Goal: Use online tool/utility: Utilize a website feature to perform a specific function

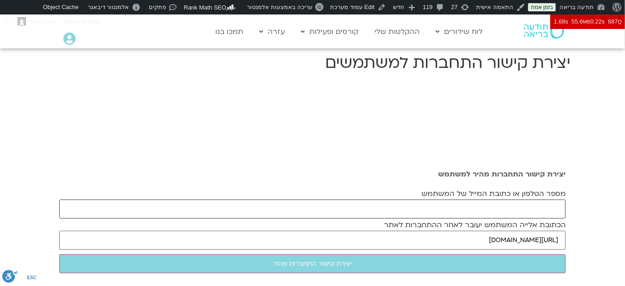
paste input "[EMAIL_ADDRESS][DOMAIN_NAME]"
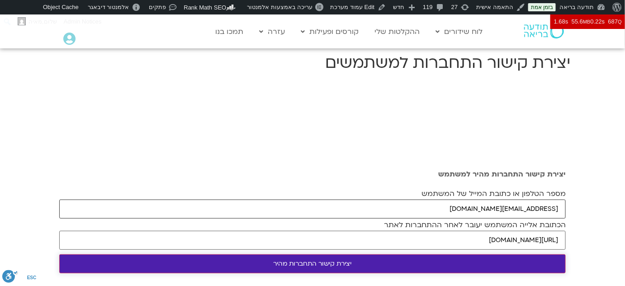
type input "[EMAIL_ADDRESS][DOMAIN_NAME]"
click at [343, 259] on input "יצירת קישור התחברות מהיר" at bounding box center [312, 263] width 507 height 19
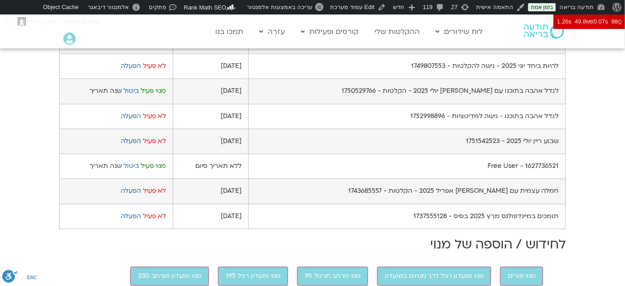
scroll to position [600, 0]
